Goal: Task Accomplishment & Management: Use online tool/utility

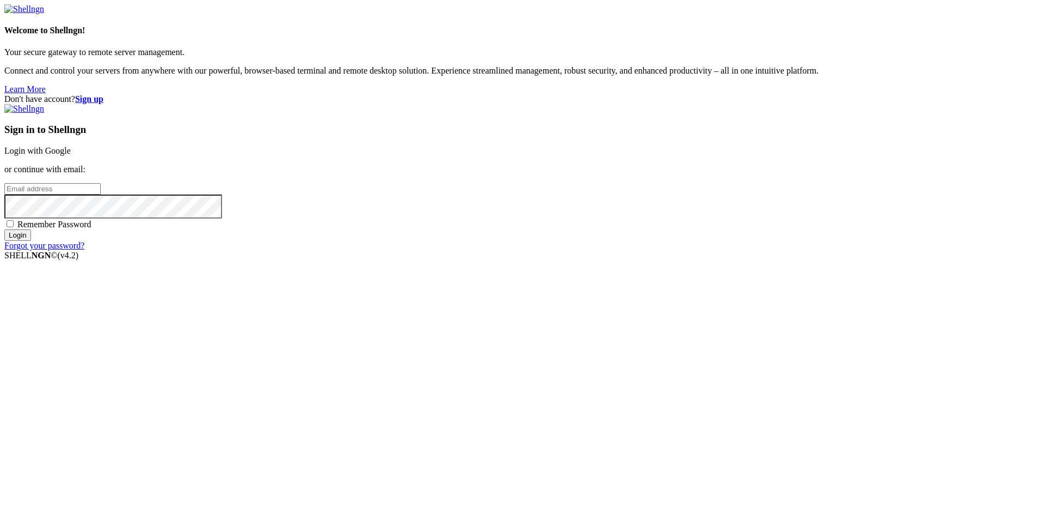
click at [103, 94] on strong "Sign up" at bounding box center [89, 98] width 28 height 9
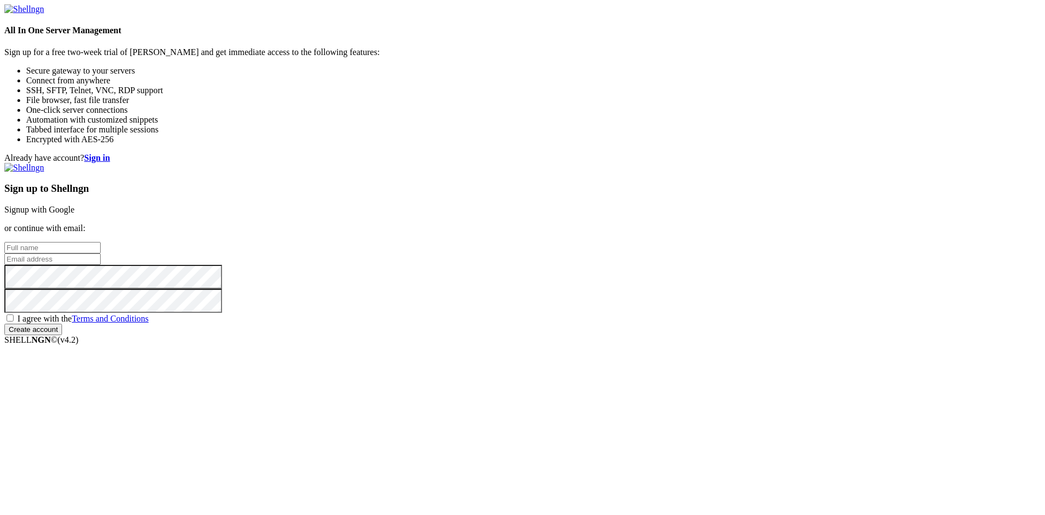
click at [101, 242] on input "text" at bounding box center [52, 247] width 96 height 11
type input "vicente mora"
click at [101, 255] on input "email" at bounding box center [52, 258] width 96 height 11
type input "vicentemoracruz1112"
click at [101, 242] on input "text" at bounding box center [52, 247] width 96 height 11
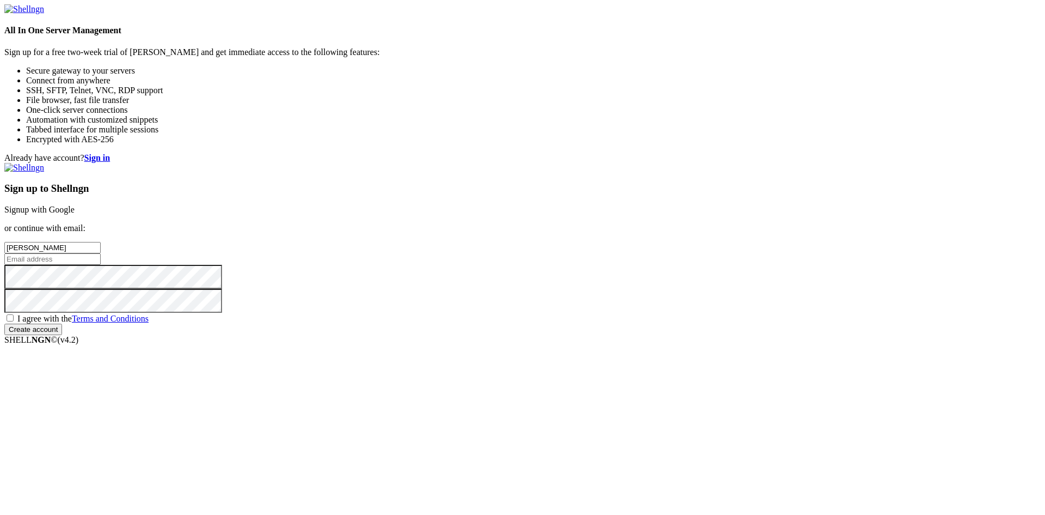
type input "[PERSON_NAME]"
click at [101, 258] on input "email" at bounding box center [52, 258] width 96 height 11
type input "vicentemoracruz1112@gmail.com"
click at [149, 323] on span "I agree with the Terms and Conditions" at bounding box center [82, 318] width 131 height 9
click at [14, 321] on input "I agree with the Terms and Conditions" at bounding box center [10, 317] width 7 height 7
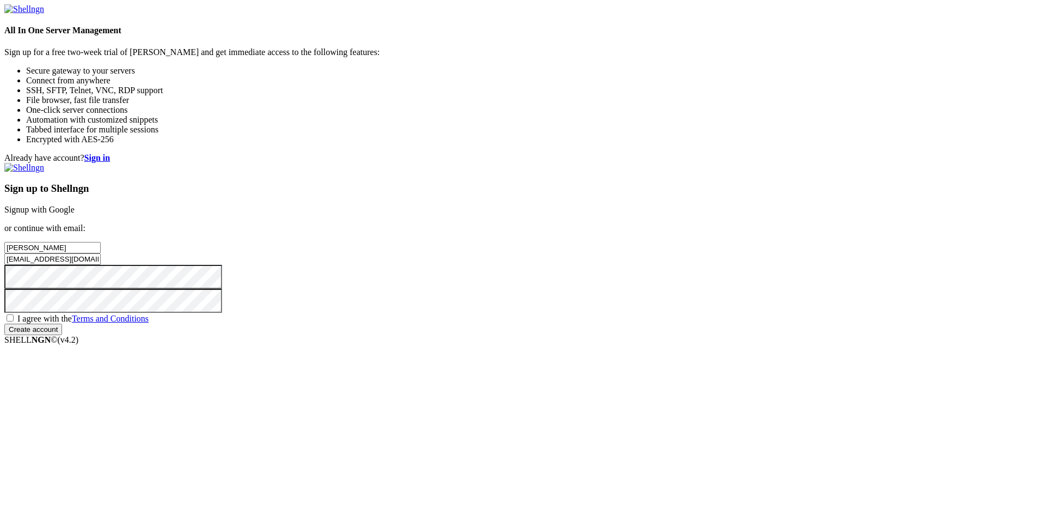
checkbox input "true"
click at [62, 335] on input "Create account" at bounding box center [33, 328] width 58 height 11
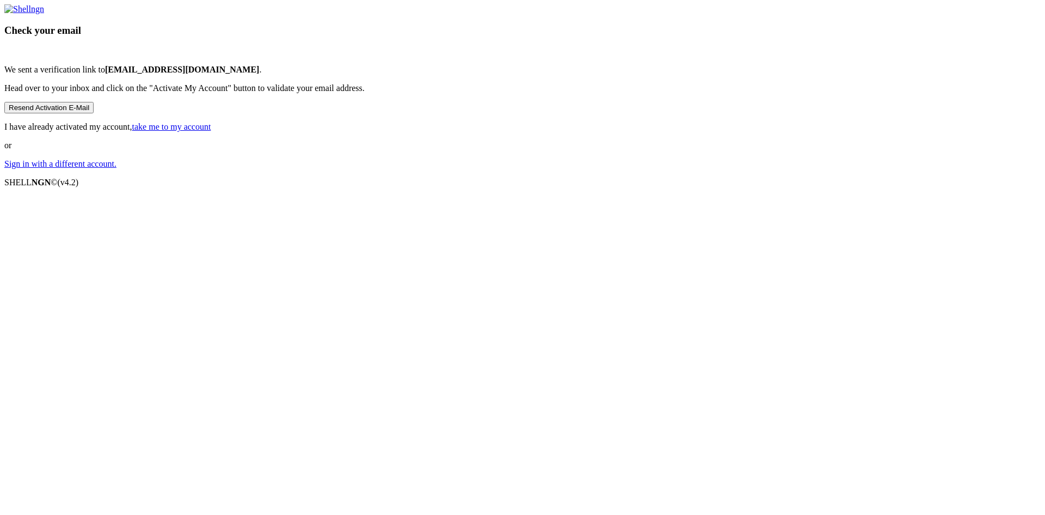
click at [94, 113] on button "Resend Activation E-Mail" at bounding box center [48, 107] width 89 height 11
click at [211, 131] on link "take me to my account" at bounding box center [171, 126] width 79 height 9
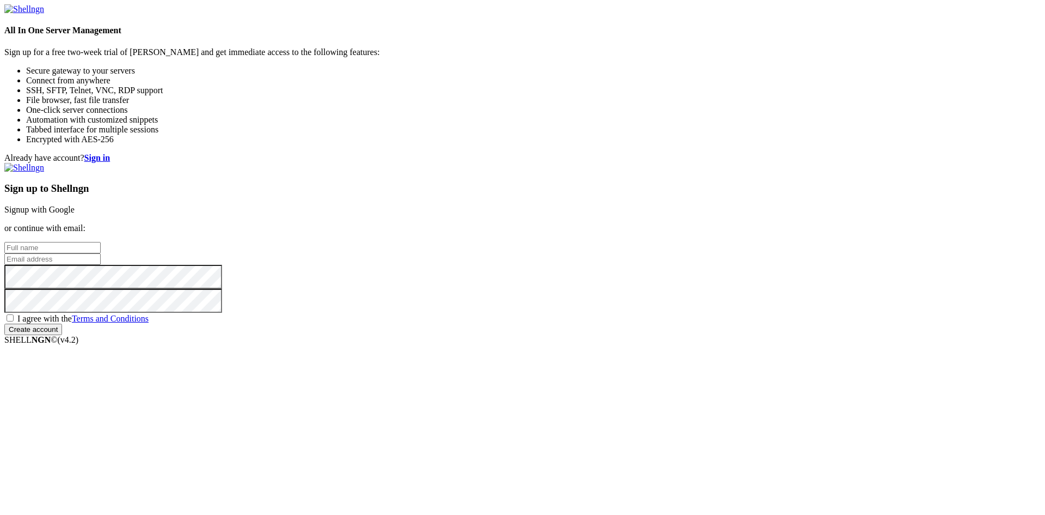
click at [111, 153] on strong "Sign in" at bounding box center [97, 157] width 26 height 9
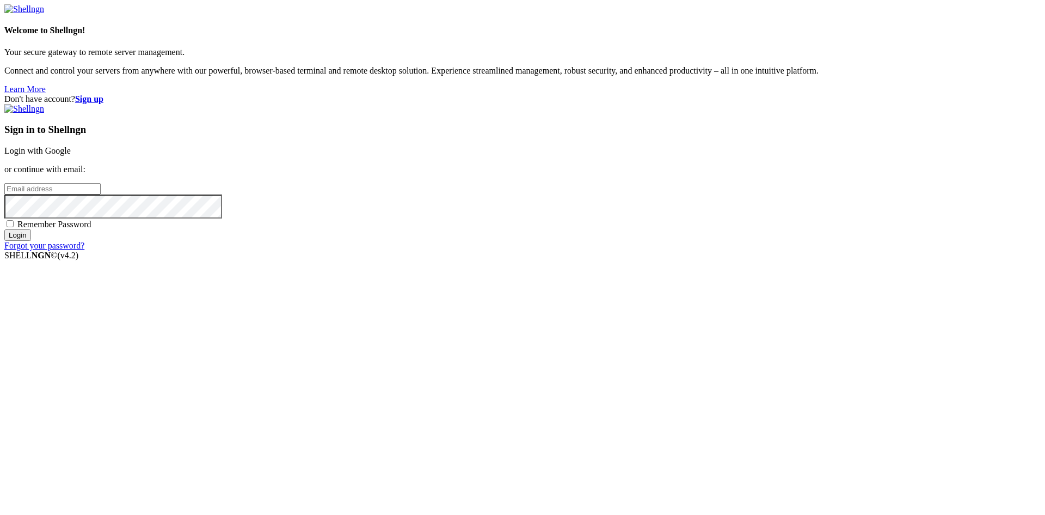
click at [101, 194] on input "email" at bounding box center [52, 188] width 96 height 11
type input "vicentemoracruz1112@gmail.com"
click at [4, 229] on input "Login" at bounding box center [17, 234] width 27 height 11
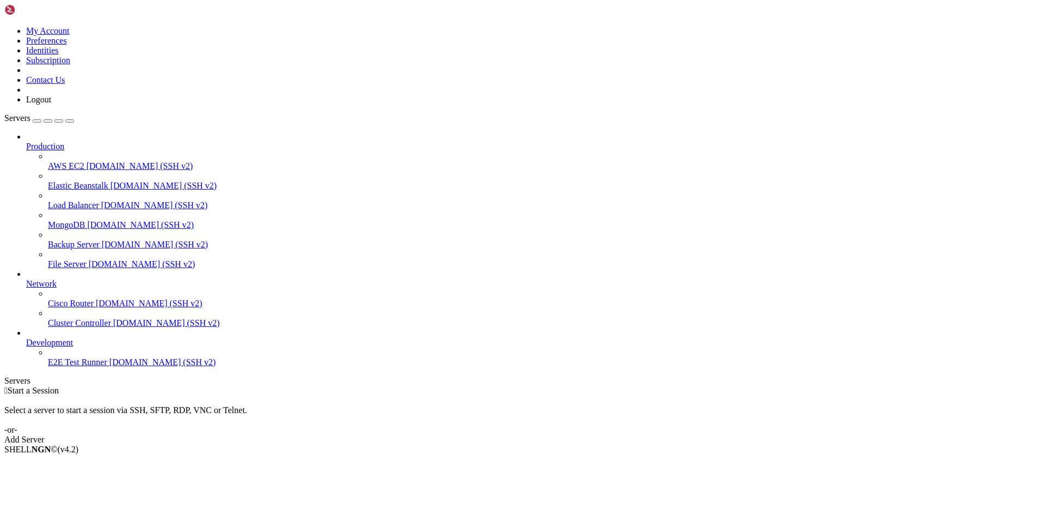
click at [614, 434] on link "Add Server" at bounding box center [522, 439] width 1037 height 10
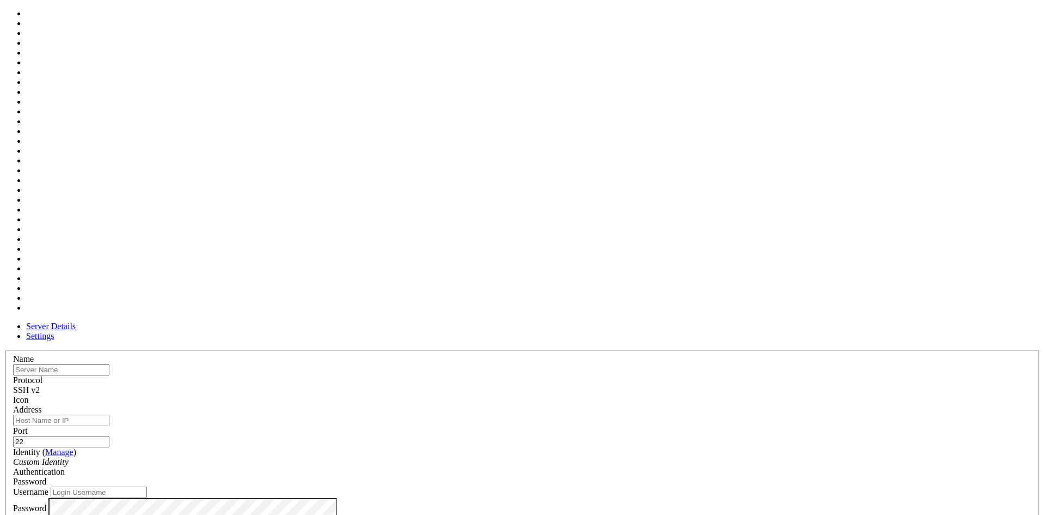
click at [653, 405] on div at bounding box center [522, 405] width 1019 height 0
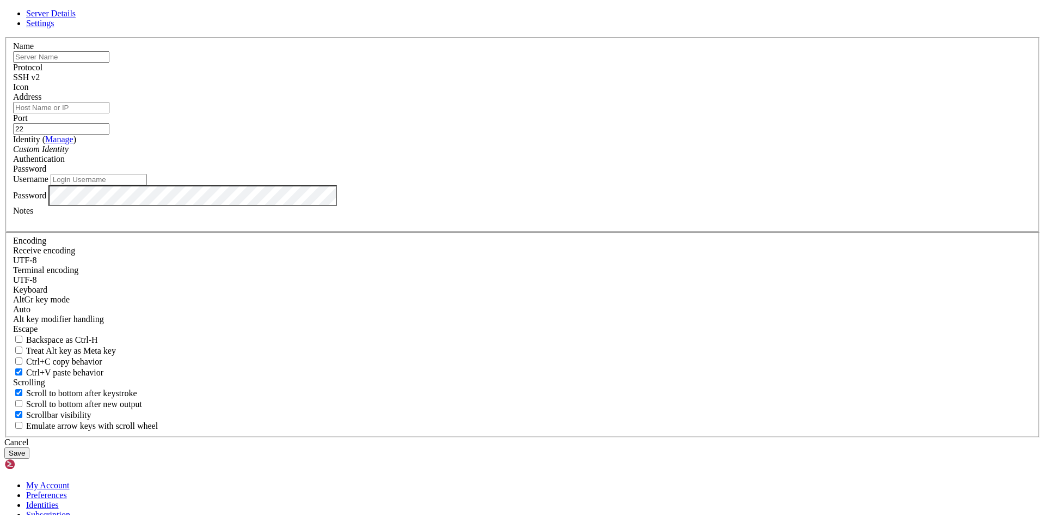
click at [109, 113] on input "Address" at bounding box center [61, 107] width 96 height 11
paste input "[TECHNICAL_ID]"
type input "[TECHNICAL_ID]"
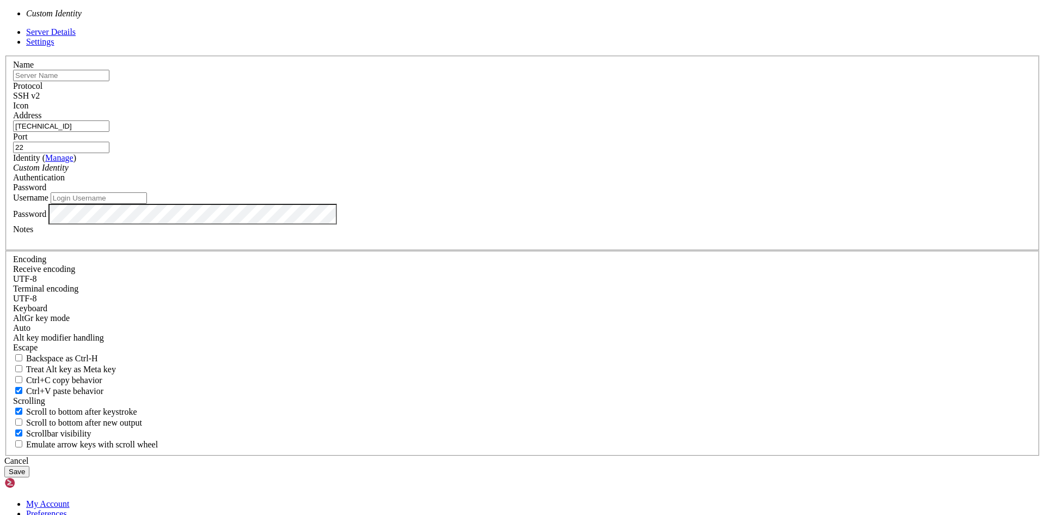
click at [493, 173] on div "Custom Identity" at bounding box center [522, 168] width 1019 height 10
click at [745, 267] on div "Server Details Settings Name Protocol SSH v2 Icon" at bounding box center [522, 252] width 1037 height 450
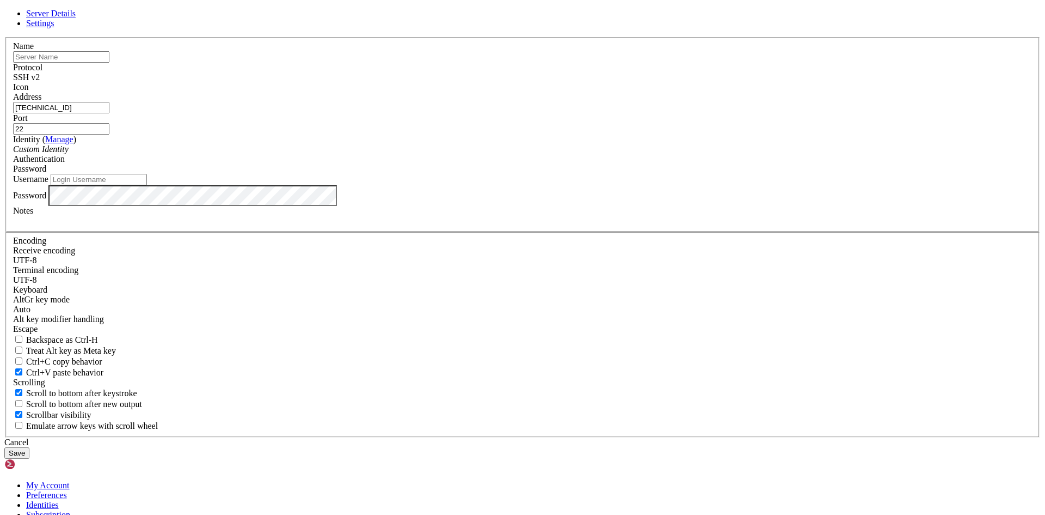
click at [147, 185] on input "Username" at bounding box center [99, 179] width 96 height 11
type input "i"
type input "vicho"
click at [109, 63] on input "text" at bounding box center [61, 56] width 96 height 11
type input "prueba"
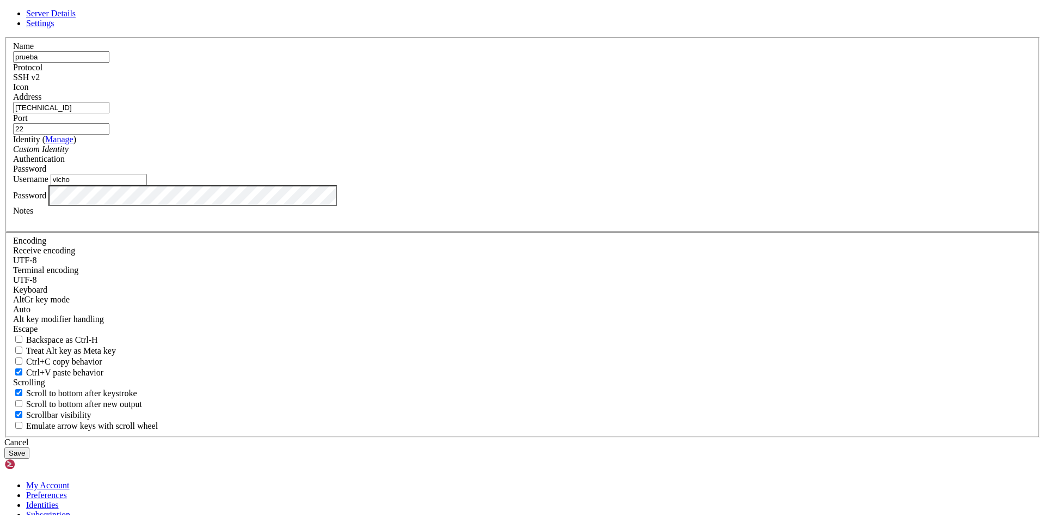
click at [29, 447] on button "Save" at bounding box center [16, 452] width 25 height 11
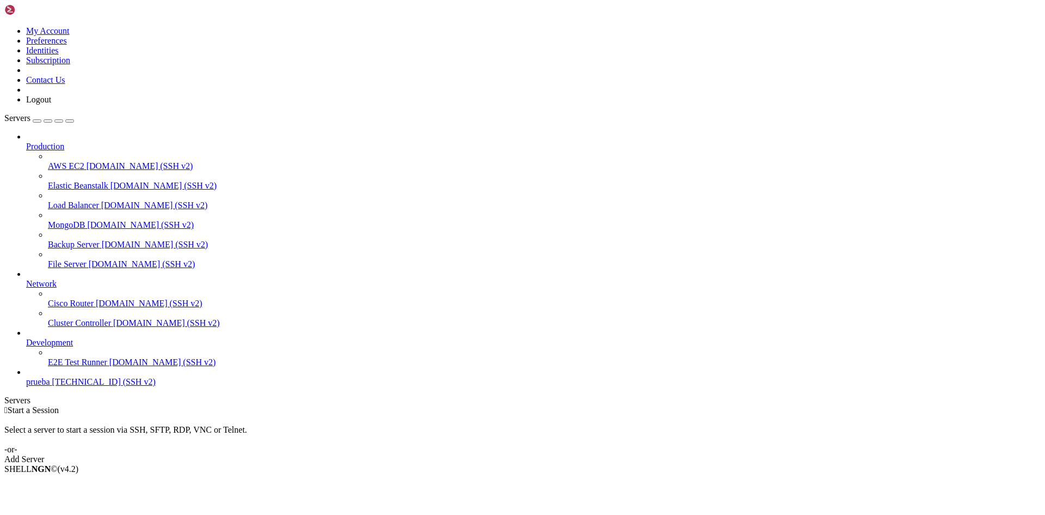
click at [78, 386] on span "[TECHNICAL_ID] (SSH v2)" at bounding box center [103, 381] width 103 height 9
click at [40, 386] on span "prueba" at bounding box center [38, 381] width 24 height 9
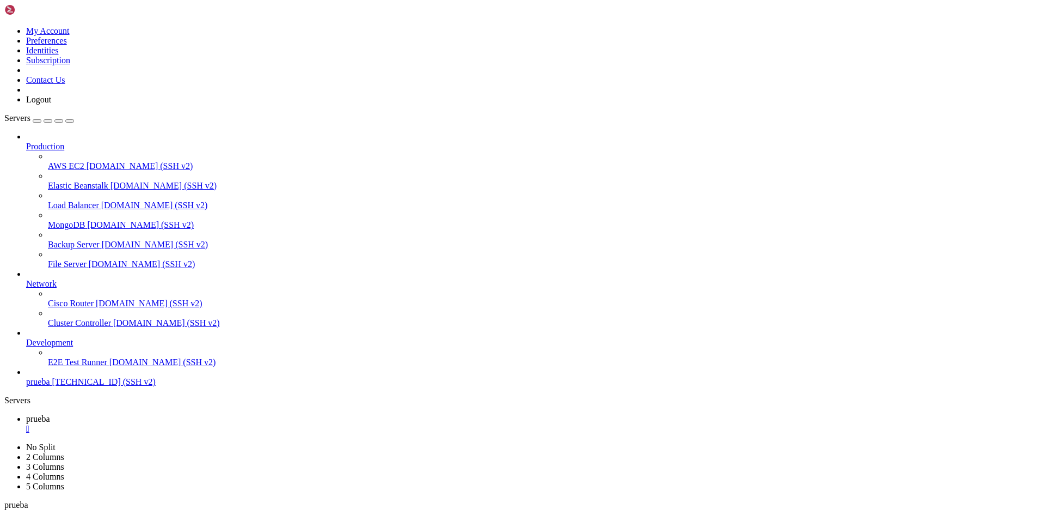
scroll to position [953, 0]
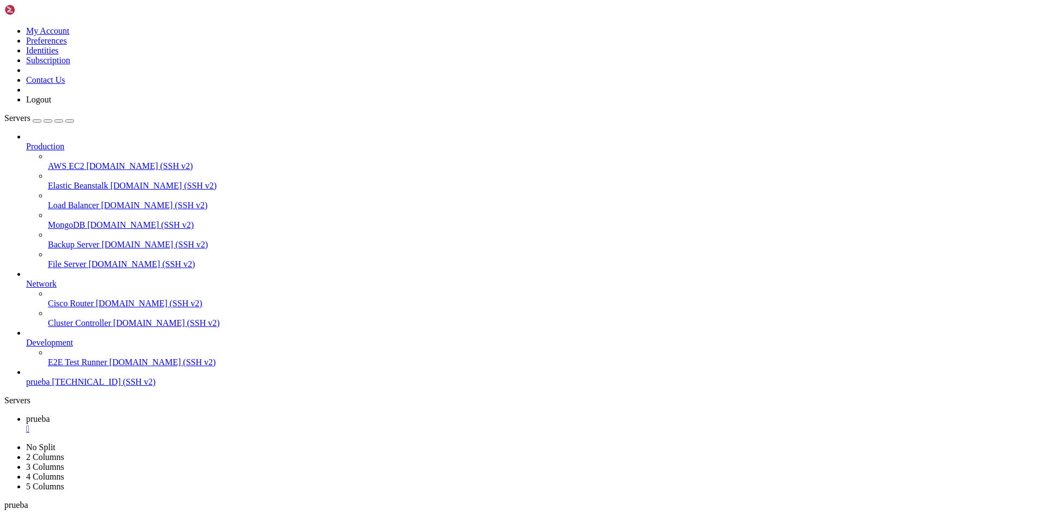
drag, startPoint x: 179, startPoint y: 867, endPoint x: 83, endPoint y: 841, distance: 99.9
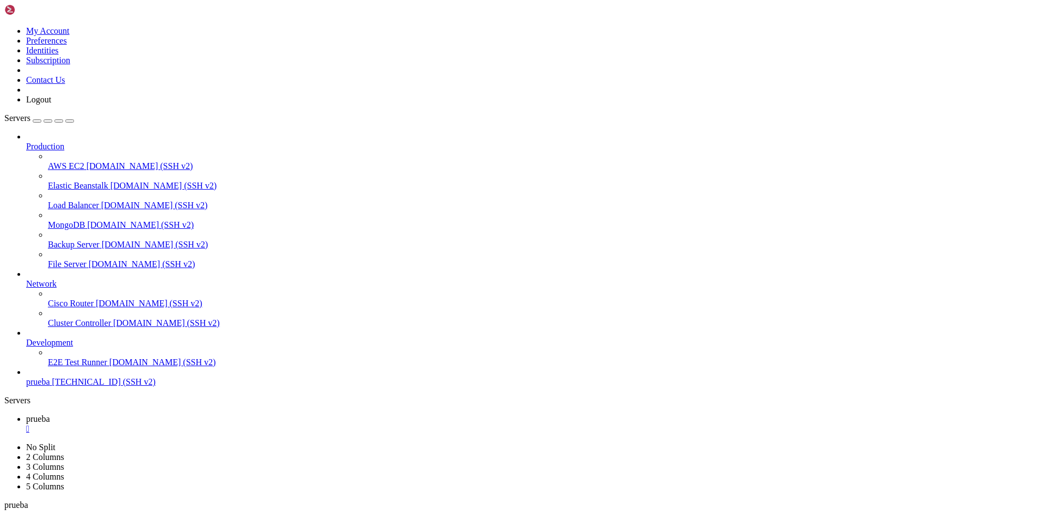
drag, startPoint x: 832, startPoint y: 816, endPoint x: 824, endPoint y: 818, distance: 8.5
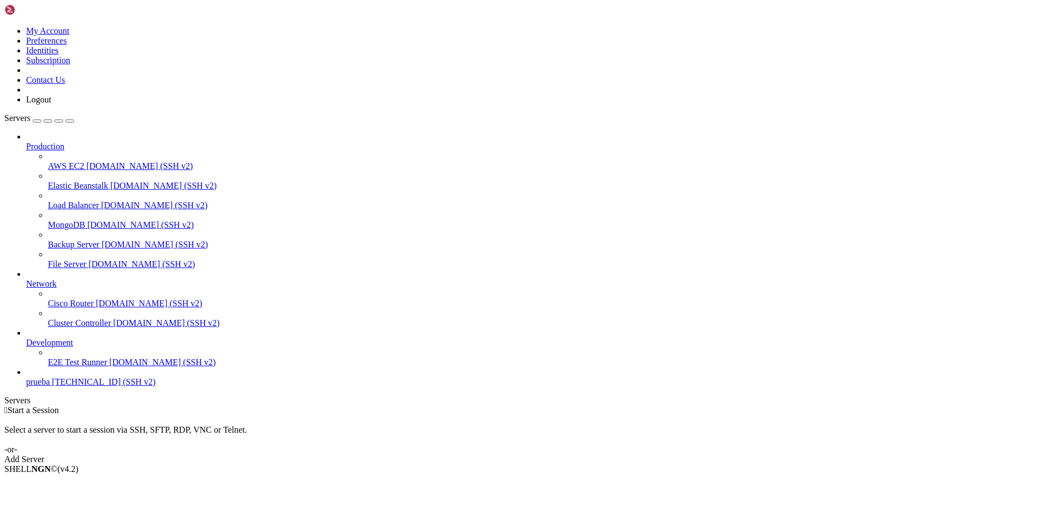
click at [620, 454] on link "Add Server" at bounding box center [522, 459] width 1037 height 10
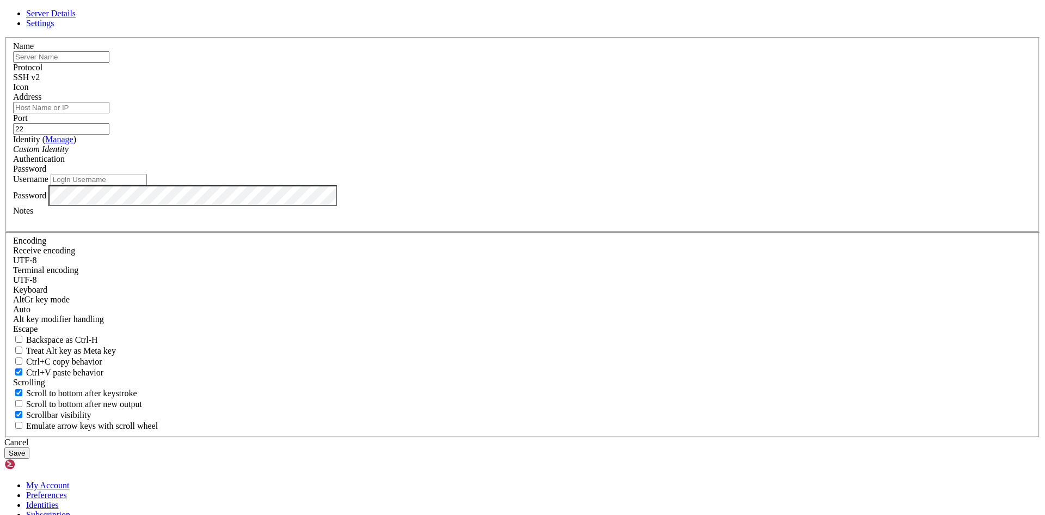
click at [578, 437] on div "Cancel" at bounding box center [522, 442] width 1037 height 10
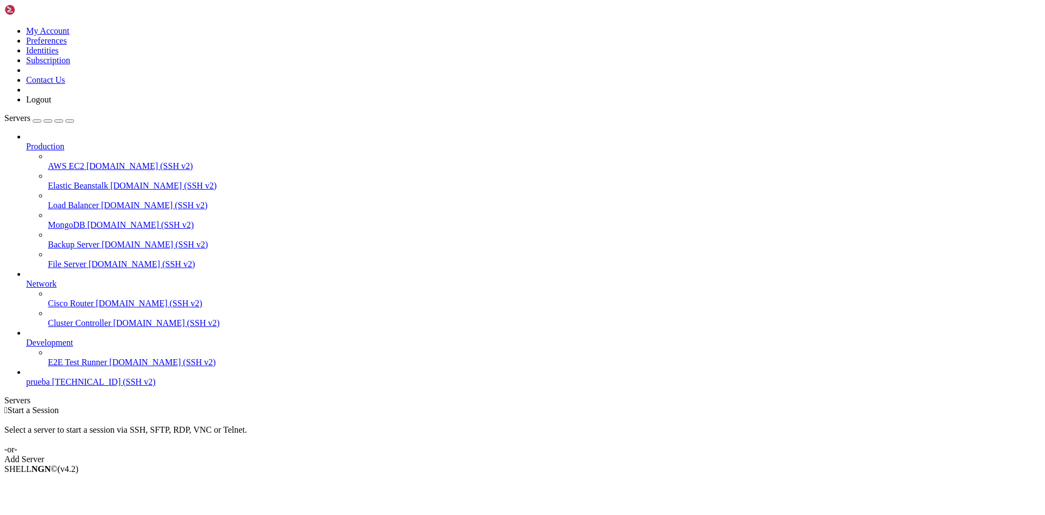
click at [52, 386] on span "[TECHNICAL_ID] (SSH v2)" at bounding box center [103, 381] width 103 height 9
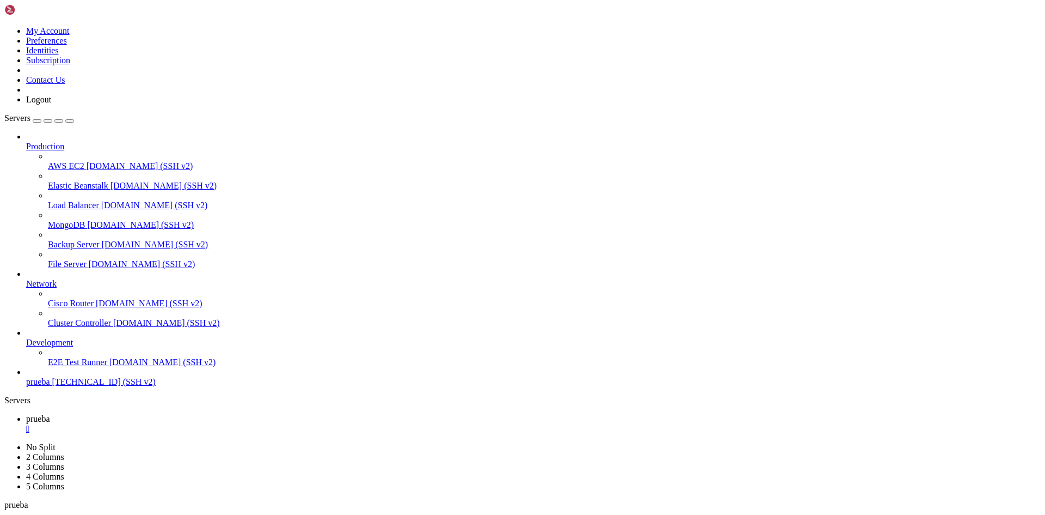
scroll to position [2240, 0]
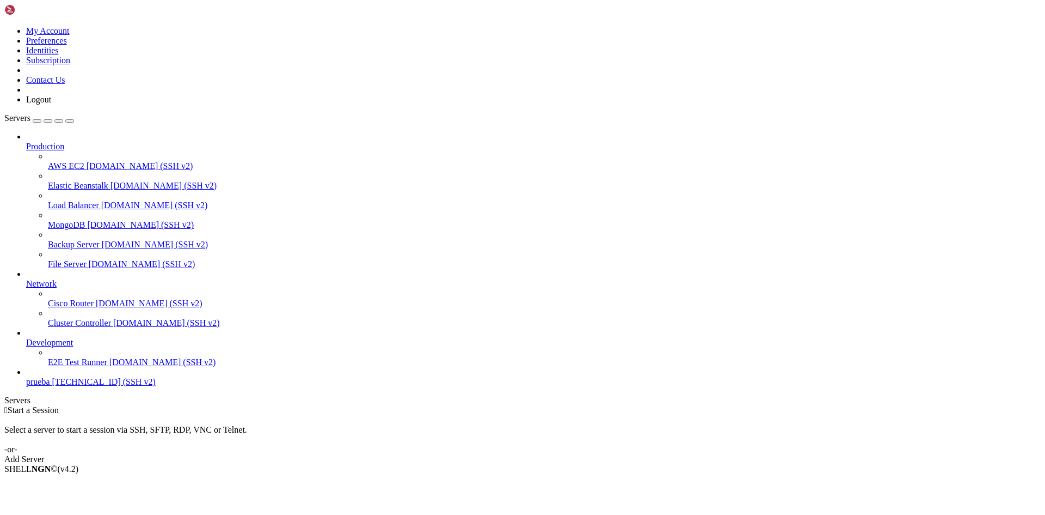
click at [50, 386] on span "prueba" at bounding box center [38, 381] width 24 height 9
click at [65, 386] on span "[TECHNICAL_ID] (SSH v2)" at bounding box center [103, 381] width 103 height 9
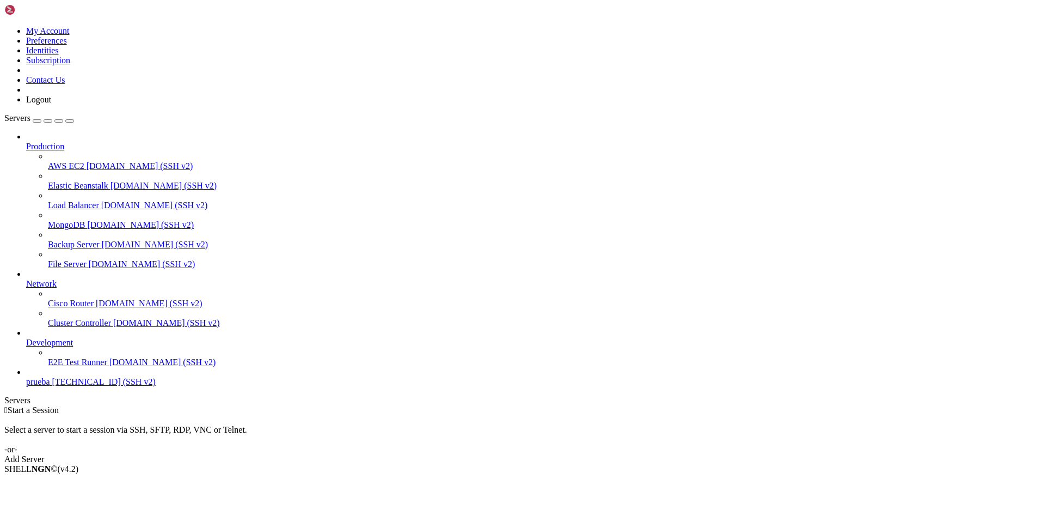
click at [44, 386] on span "prueba" at bounding box center [38, 381] width 24 height 9
click at [45, 386] on span "prueba" at bounding box center [38, 381] width 24 height 9
click at [40, 387] on link "prueba [TECHNICAL_ID] (SSH v2)" at bounding box center [533, 382] width 1015 height 10
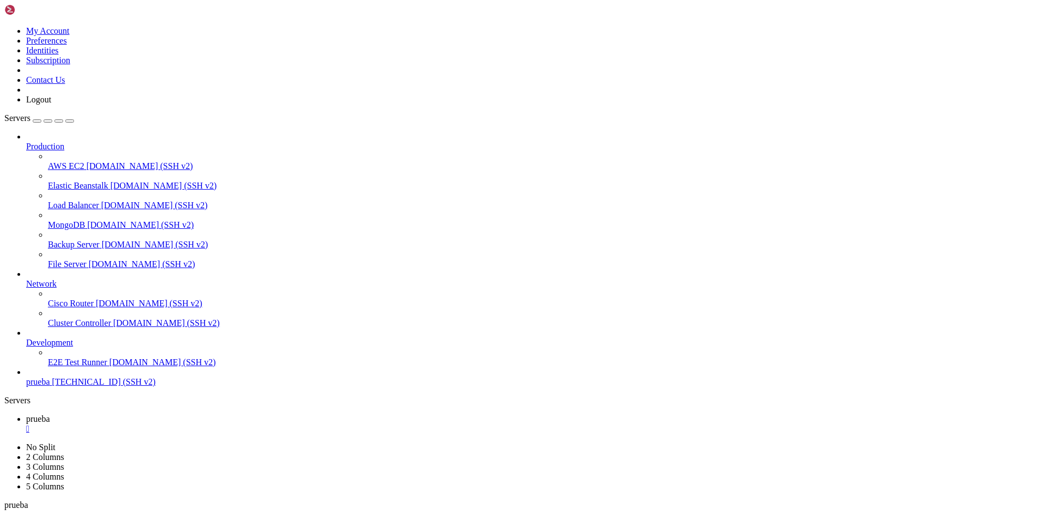
drag, startPoint x: 601, startPoint y: 210, endPoint x: 601, endPoint y: 196, distance: 14.2
